Goal: Find contact information: Find contact information

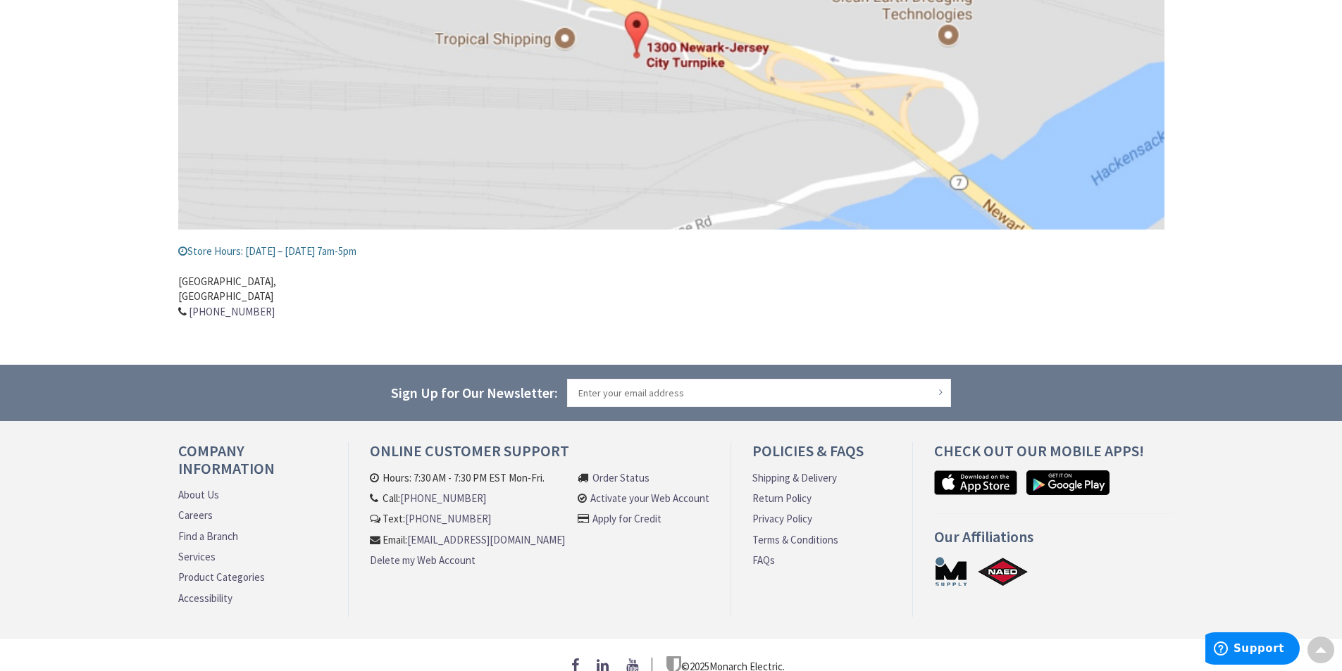
scroll to position [353, 0]
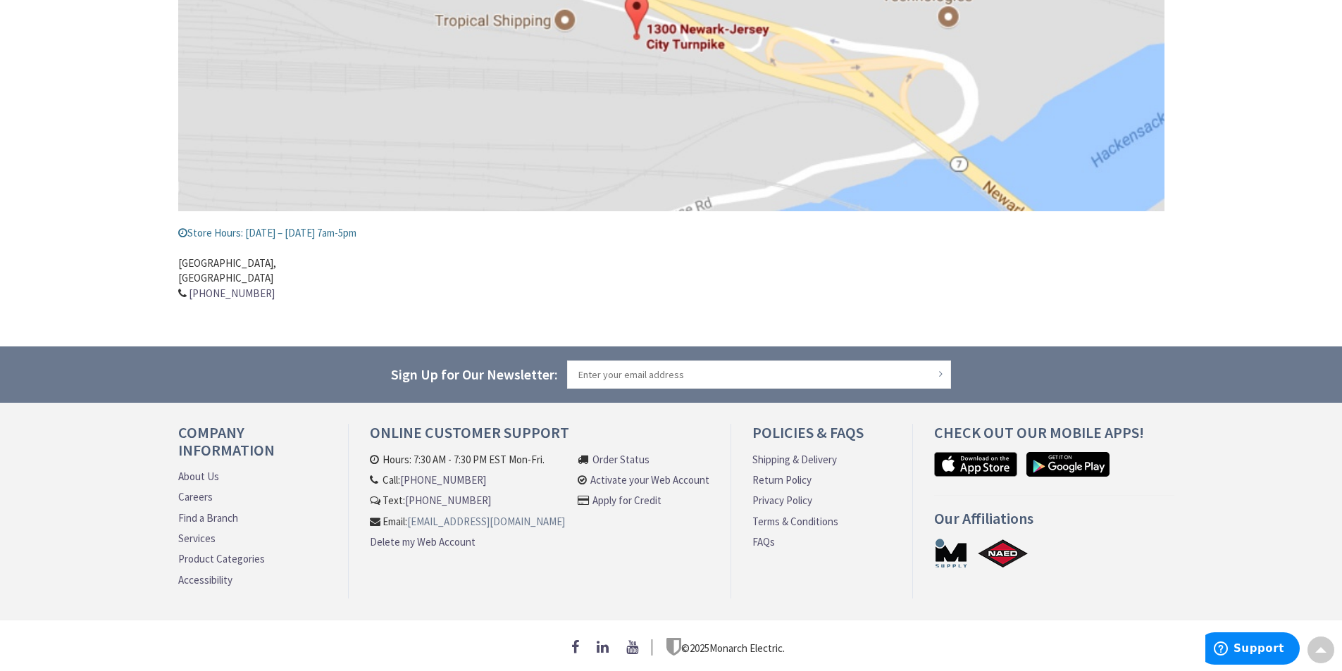
drag, startPoint x: 555, startPoint y: 532, endPoint x: 406, endPoint y: 535, distance: 148.6
click at [368, 537] on div "Online Customer Support Hours: 7:30 AM - 7:30 PM EST Mon-Fri. Call: 609-900-767…" at bounding box center [540, 511] width 382 height 175
copy link "[EMAIL_ADDRESS][DOMAIN_NAME]"
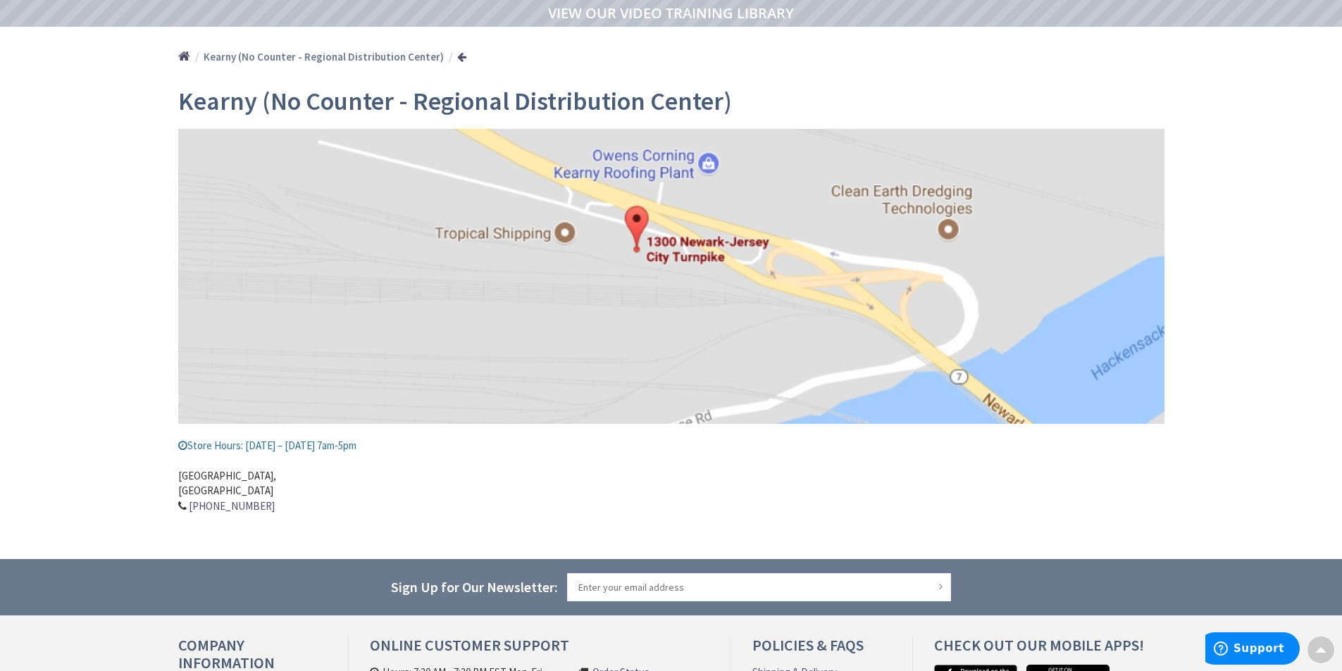
scroll to position [0, 0]
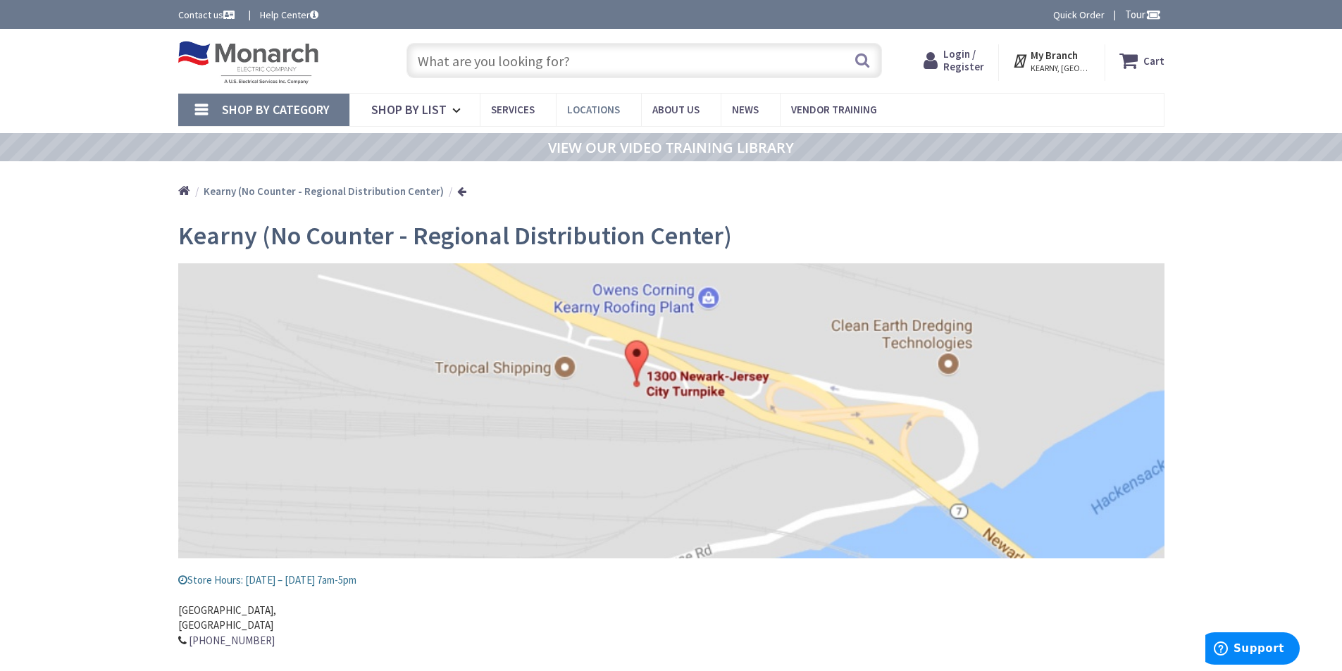
click at [614, 111] on span "Locations" at bounding box center [593, 109] width 53 height 13
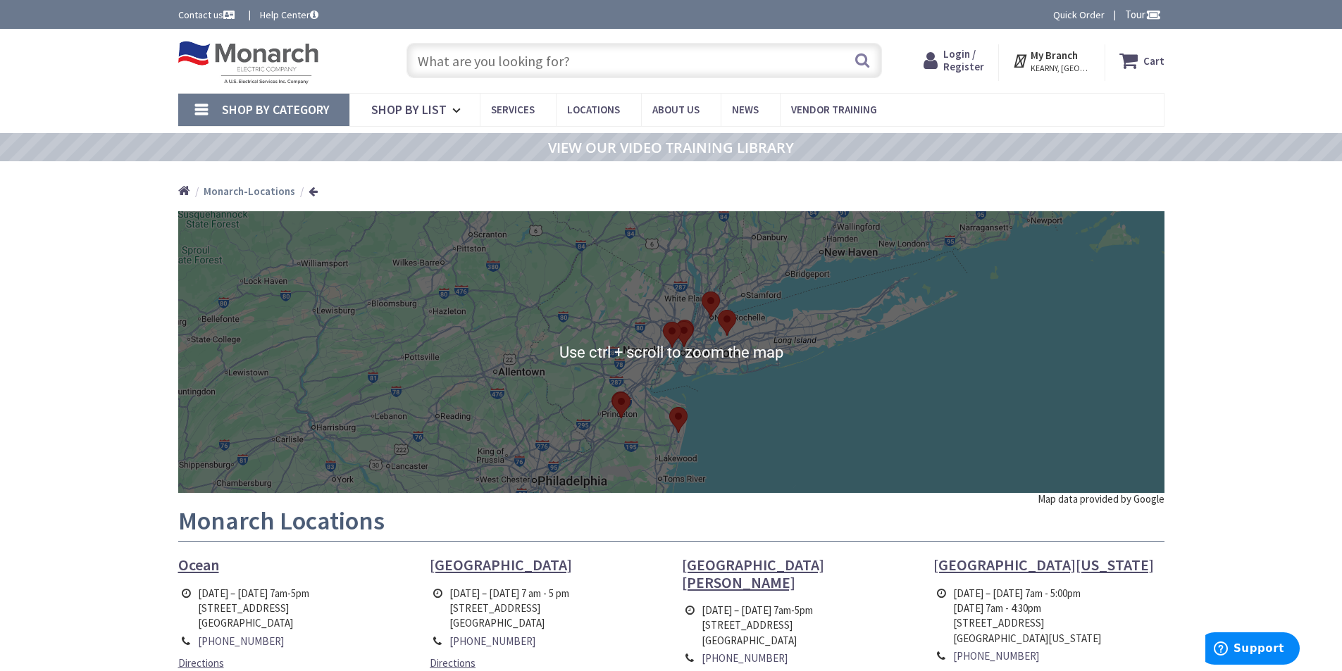
click at [669, 407] on area at bounding box center [669, 407] width 0 height 0
click at [714, 445] on div "To navigate, press the arrow keys. [GEOGRAPHIC_DATA][STREET_ADDRESS] Phone: [PH…" at bounding box center [671, 352] width 986 height 282
